Goal: Information Seeking & Learning: Learn about a topic

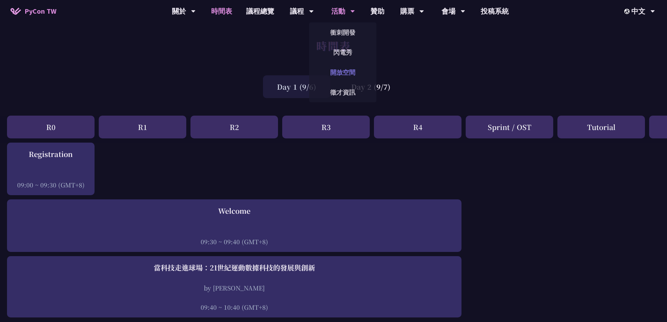
click at [347, 70] on link "開放空間" at bounding box center [342, 72] width 67 height 16
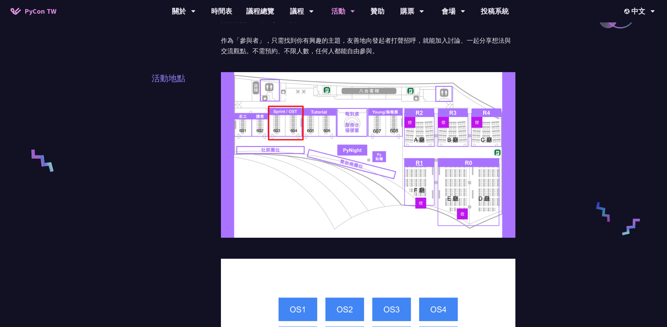
scroll to position [193, 0]
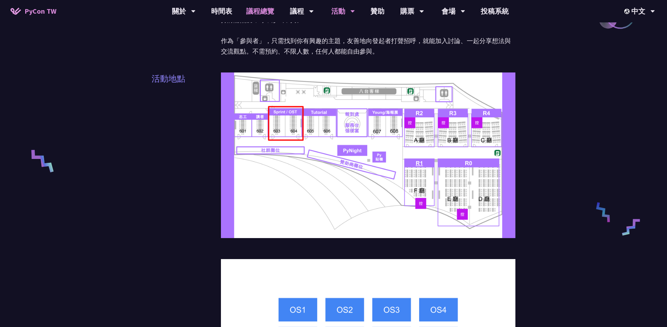
click at [256, 15] on link "議程總覽" at bounding box center [260, 11] width 42 height 22
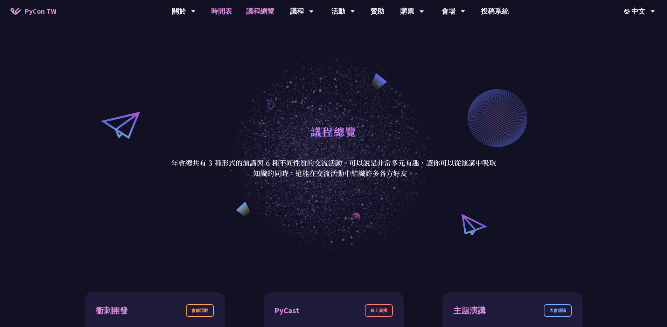
click at [223, 13] on link "時間表" at bounding box center [221, 11] width 35 height 22
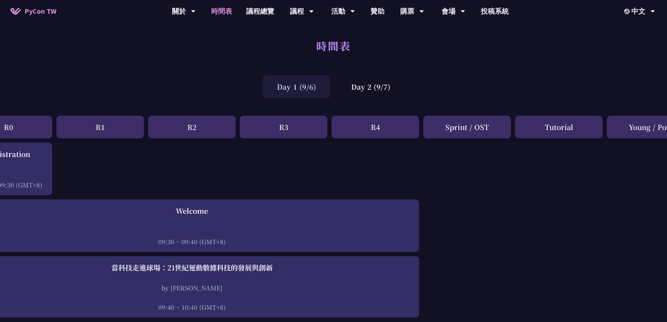
scroll to position [0, 77]
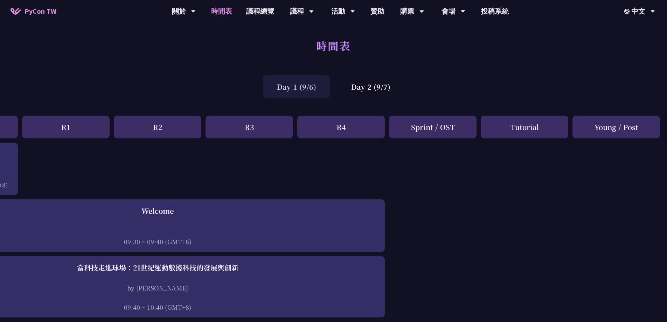
drag, startPoint x: 644, startPoint y: 127, endPoint x: 412, endPoint y: 126, distance: 232.1
click at [412, 126] on div "R0 R1 R2 R3 R4 Sprint / OST Tutorial Young / Post" at bounding box center [295, 129] width 744 height 27
click at [364, 89] on div "Day 2 (9/7)" at bounding box center [370, 86] width 67 height 23
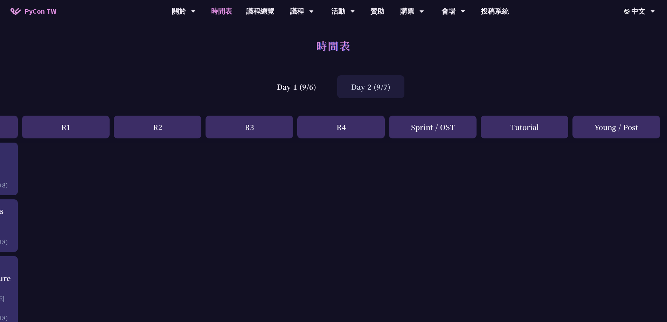
drag, startPoint x: 411, startPoint y: 127, endPoint x: 642, endPoint y: 127, distance: 231.8
click at [642, 127] on div "R0 R1 R2 R3 R4 Sprint / OST Tutorial Young / Post" at bounding box center [295, 129] width 744 height 27
click at [643, 128] on div "Young / Post" at bounding box center [616, 127] width 88 height 23
drag, startPoint x: 647, startPoint y: 128, endPoint x: 405, endPoint y: 130, distance: 241.2
click at [405, 130] on div "R0 R1 R2 R3 R4 Sprint / OST Tutorial Young / Post" at bounding box center [295, 129] width 744 height 27
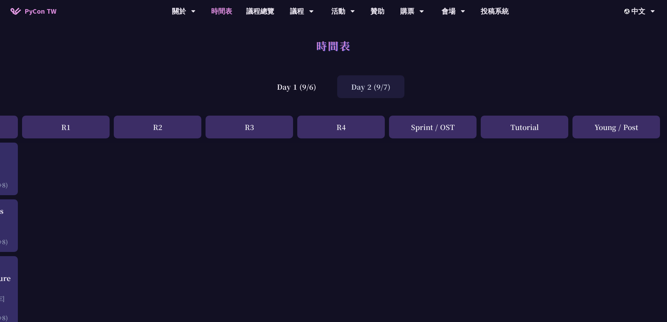
click at [405, 128] on div "Sprint / OST" at bounding box center [433, 127] width 88 height 23
drag, startPoint x: 424, startPoint y: 130, endPoint x: 646, endPoint y: 137, distance: 221.7
click at [646, 137] on div "R0 R1 R2 R3 R4 Sprint / OST Tutorial Young / Post" at bounding box center [295, 129] width 744 height 27
click at [614, 138] on div "Young / Post" at bounding box center [616, 127] width 88 height 23
click at [303, 89] on div "Day 1 (9/6)" at bounding box center [296, 86] width 67 height 23
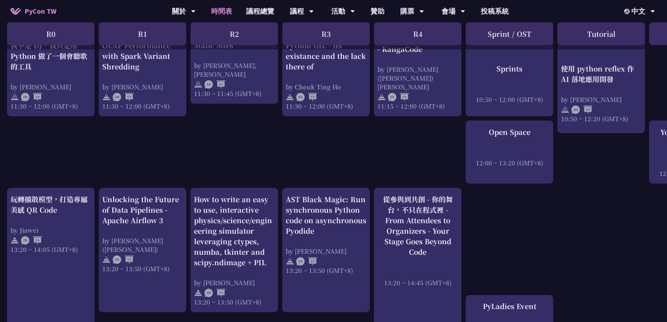
scroll to position [450, 0]
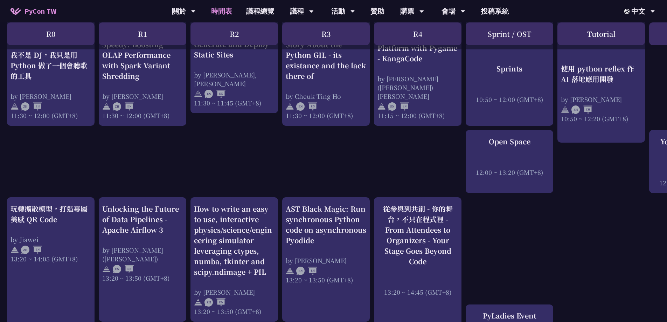
click at [535, 244] on div "An Introduction to the GIL for Python Beginners: Disabling It in Python 3.13 an…" at bounding box center [372, 265] width 744 height 1144
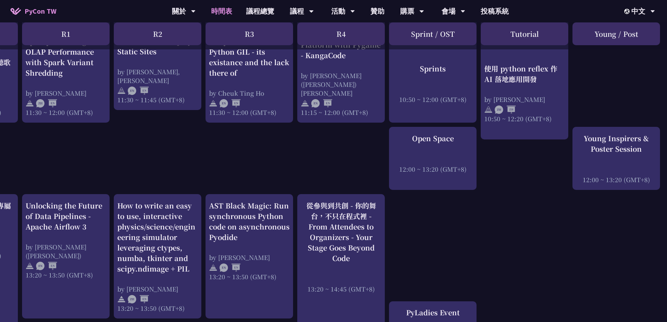
scroll to position [380, 77]
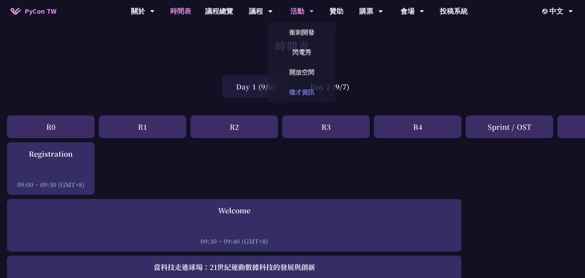
click at [312, 90] on link "徵才資訊" at bounding box center [301, 92] width 67 height 16
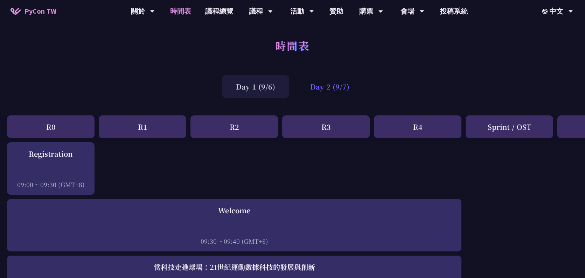
click at [331, 89] on div "Day 2 (9/7)" at bounding box center [329, 86] width 67 height 23
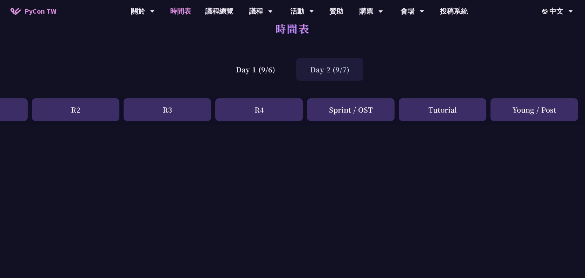
scroll to position [0, 159]
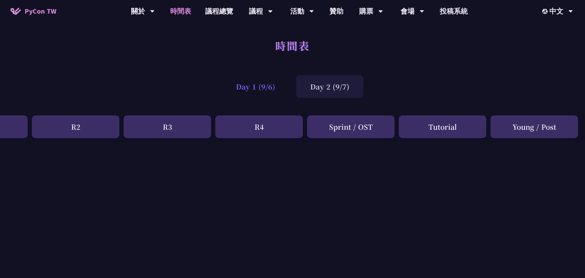
click at [264, 84] on div "Day 1 (9/6)" at bounding box center [255, 86] width 67 height 23
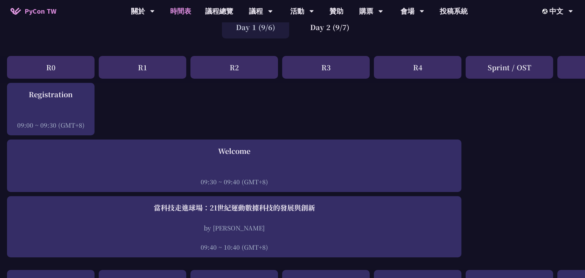
scroll to position [54, 0]
